Goal: Transaction & Acquisition: Purchase product/service

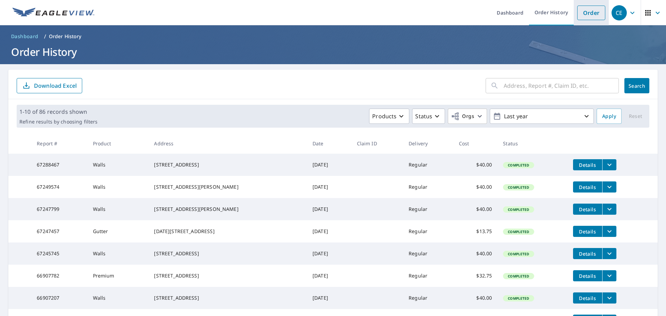
click at [582, 15] on link "Order" at bounding box center [591, 13] width 28 height 15
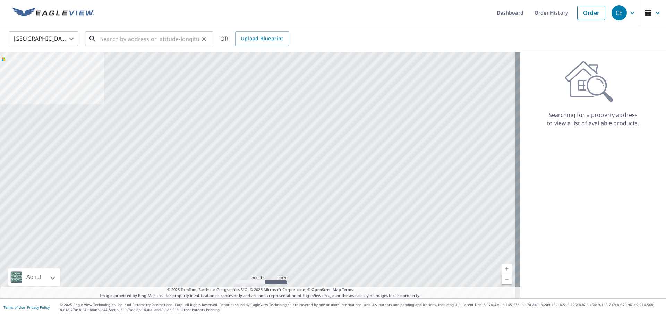
click at [127, 40] on input "text" at bounding box center [149, 38] width 99 height 19
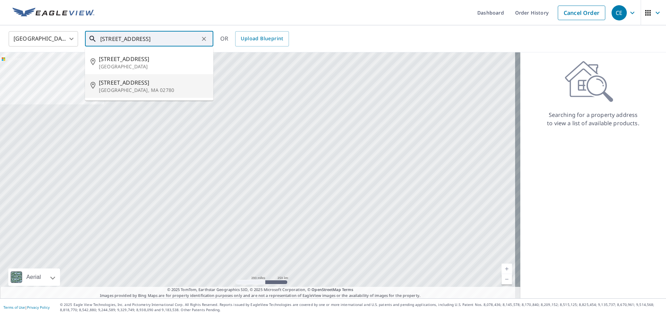
click at [113, 83] on span "[STREET_ADDRESS]" at bounding box center [153, 82] width 109 height 8
type input "[STREET_ADDRESS]"
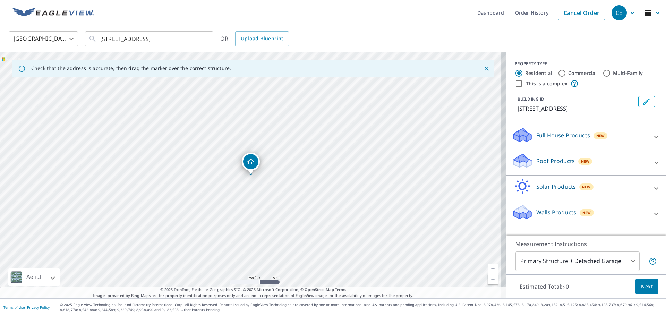
click at [538, 210] on p "Walls Products" at bounding box center [556, 212] width 40 height 8
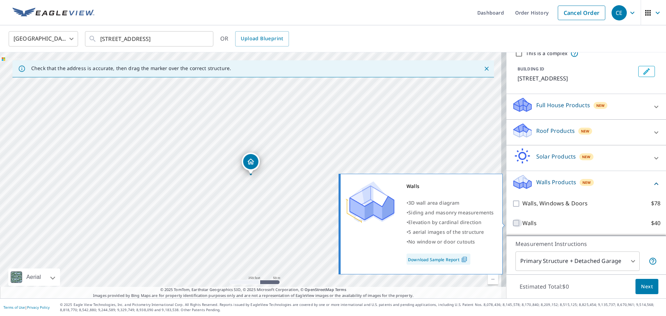
click at [512, 221] on input "Walls $40" at bounding box center [517, 223] width 10 height 8
checkbox input "true"
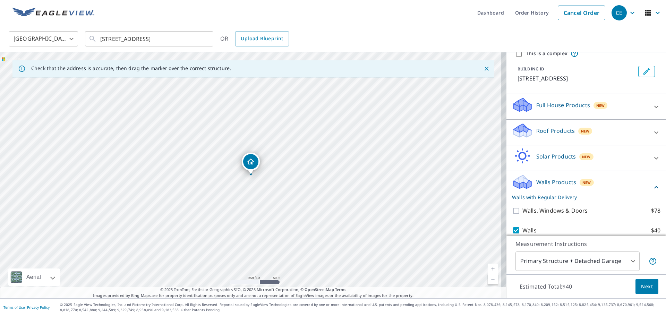
click at [643, 287] on span "Next" at bounding box center [647, 286] width 12 height 9
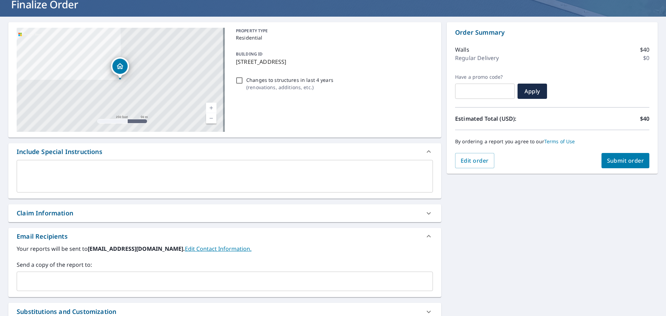
scroll to position [121, 0]
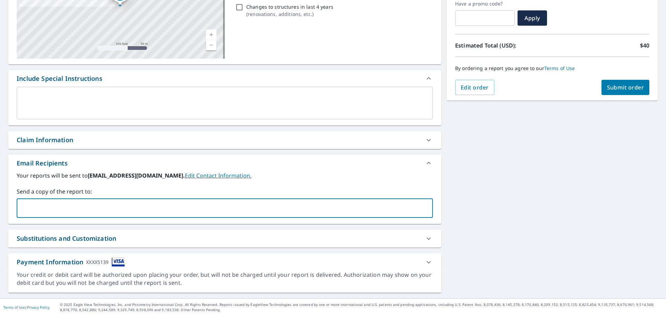
click at [76, 205] on input "text" at bounding box center [220, 208] width 400 height 13
type input "[EMAIL_ADDRESS][DOMAIN_NAME]"
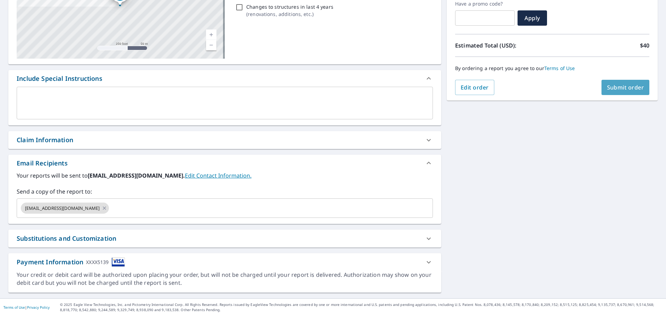
click at [607, 88] on span "Submit order" at bounding box center [625, 88] width 37 height 8
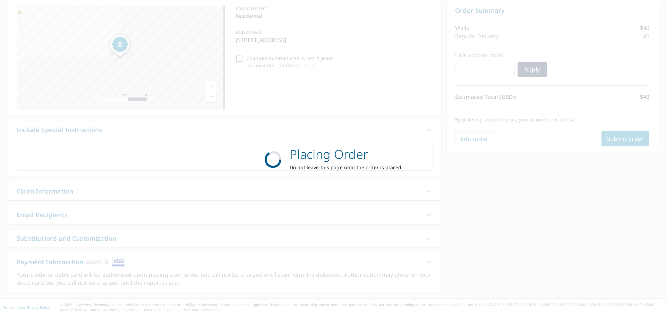
scroll to position [69, 0]
